Goal: Transaction & Acquisition: Purchase product/service

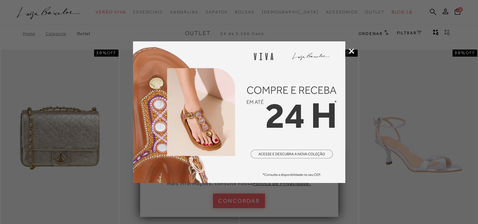
click at [349, 50] on icon at bounding box center [351, 50] width 5 height 5
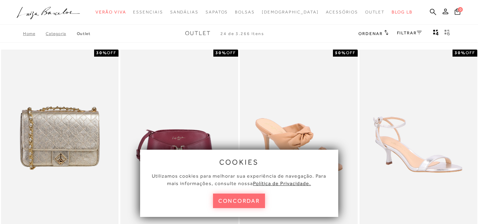
click at [251, 198] on button "concordar" at bounding box center [239, 201] width 52 height 15
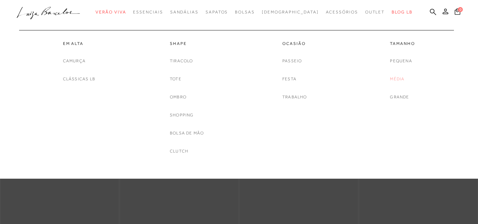
click at [401, 78] on link "Média" at bounding box center [397, 78] width 15 height 7
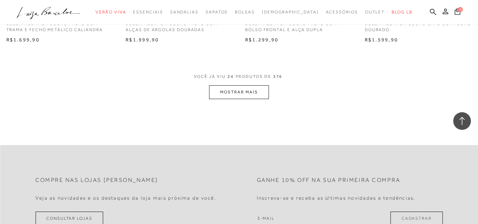
scroll to position [1344, 0]
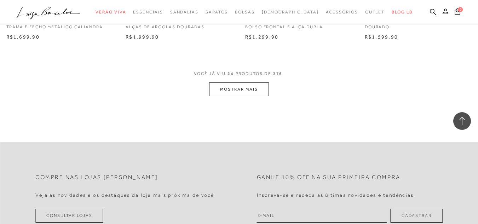
click at [262, 84] on button "MOSTRAR MAIS" at bounding box center [238, 89] width 59 height 14
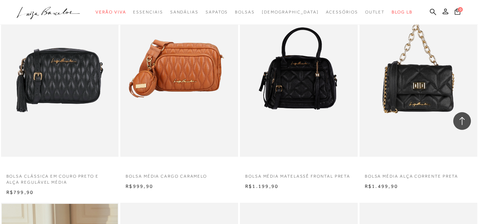
scroll to position [1427, 0]
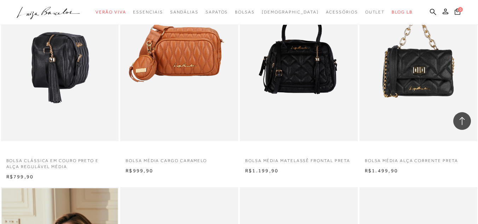
click at [77, 61] on img at bounding box center [60, 53] width 117 height 177
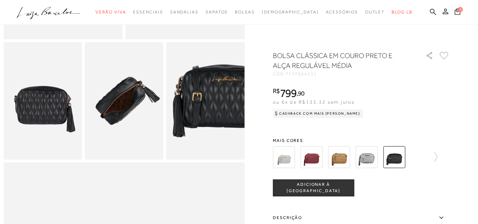
scroll to position [195, 0]
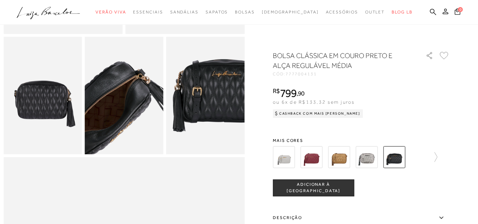
click at [140, 87] on img at bounding box center [108, 109] width 157 height 235
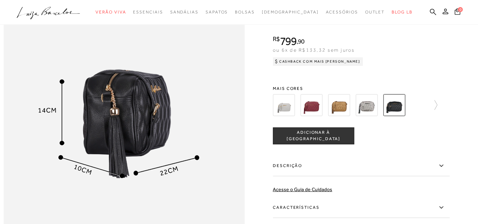
scroll to position [406, 0]
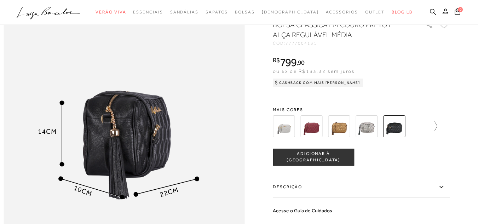
click at [437, 131] on icon at bounding box center [432, 126] width 10 height 10
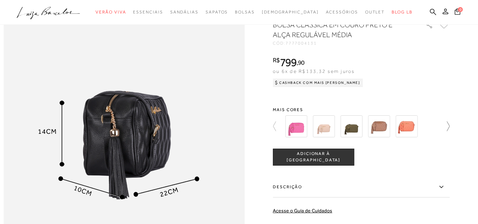
click at [438, 139] on div at bounding box center [361, 126] width 177 height 26
click at [384, 135] on img at bounding box center [379, 126] width 22 height 22
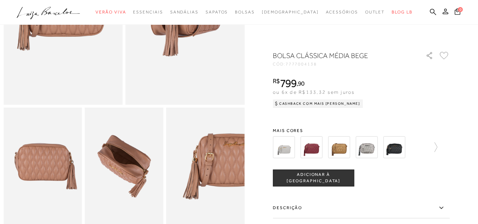
scroll to position [115, 0]
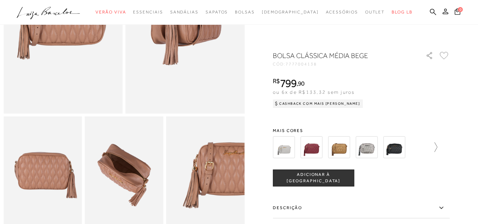
click at [437, 149] on icon at bounding box center [436, 147] width 3 height 10
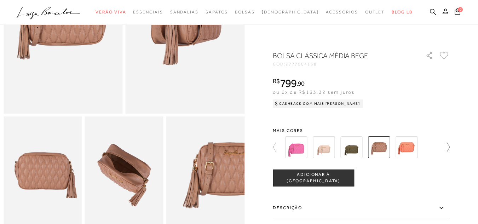
click at [439, 149] on div at bounding box center [361, 147] width 177 height 26
click at [449, 149] on icon at bounding box center [445, 147] width 10 height 10
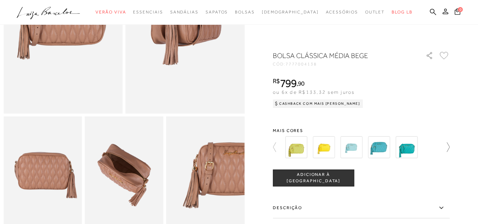
click at [449, 149] on icon at bounding box center [445, 147] width 10 height 10
click at [448, 149] on div at bounding box center [365, 147] width 165 height 26
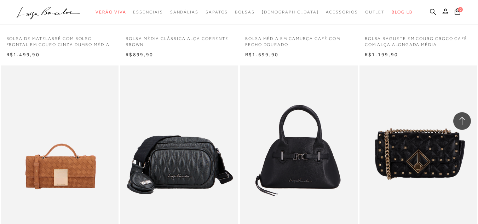
scroll to position [2441, 0]
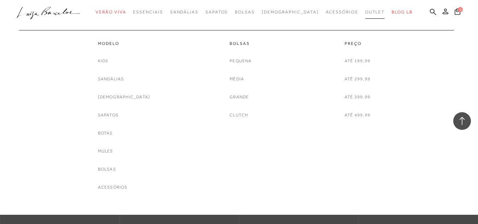
click at [366, 13] on span "Outlet" at bounding box center [375, 12] width 20 height 5
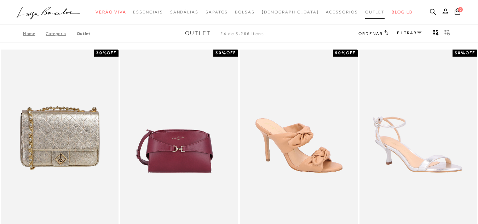
click at [366, 13] on span "Outlet" at bounding box center [375, 12] width 20 height 5
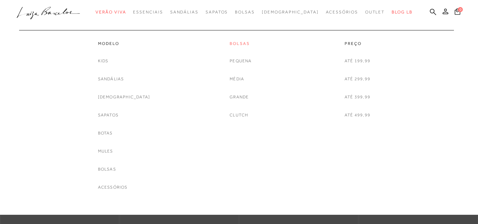
click at [241, 42] on link "Bolsas" at bounding box center [241, 44] width 22 height 6
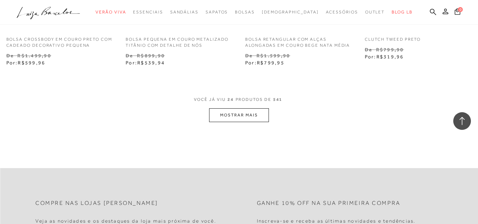
scroll to position [1366, 0]
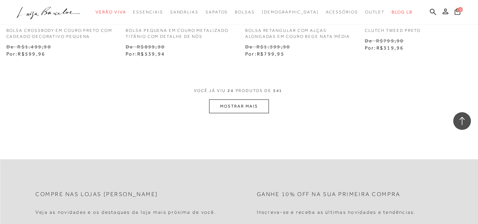
click at [253, 108] on button "MOSTRAR MAIS" at bounding box center [238, 106] width 59 height 14
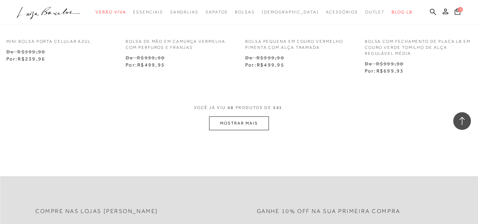
scroll to position [2754, 0]
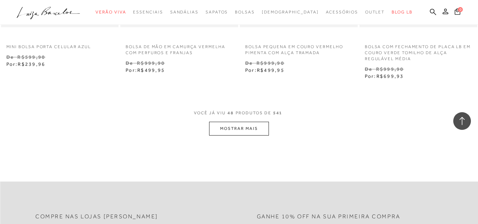
click at [258, 126] on button "MOSTRAR MAIS" at bounding box center [238, 129] width 59 height 14
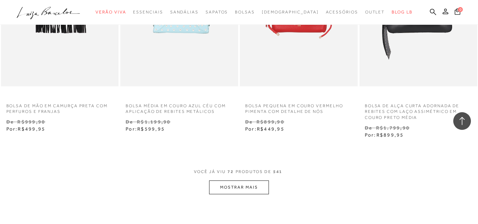
scroll to position [4155, 0]
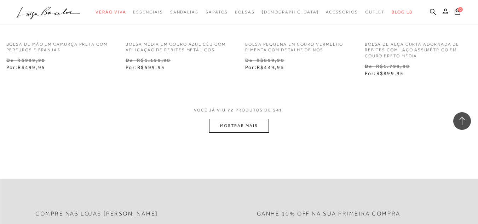
click at [249, 125] on button "MOSTRAR MAIS" at bounding box center [238, 126] width 59 height 14
